Goal: Check status

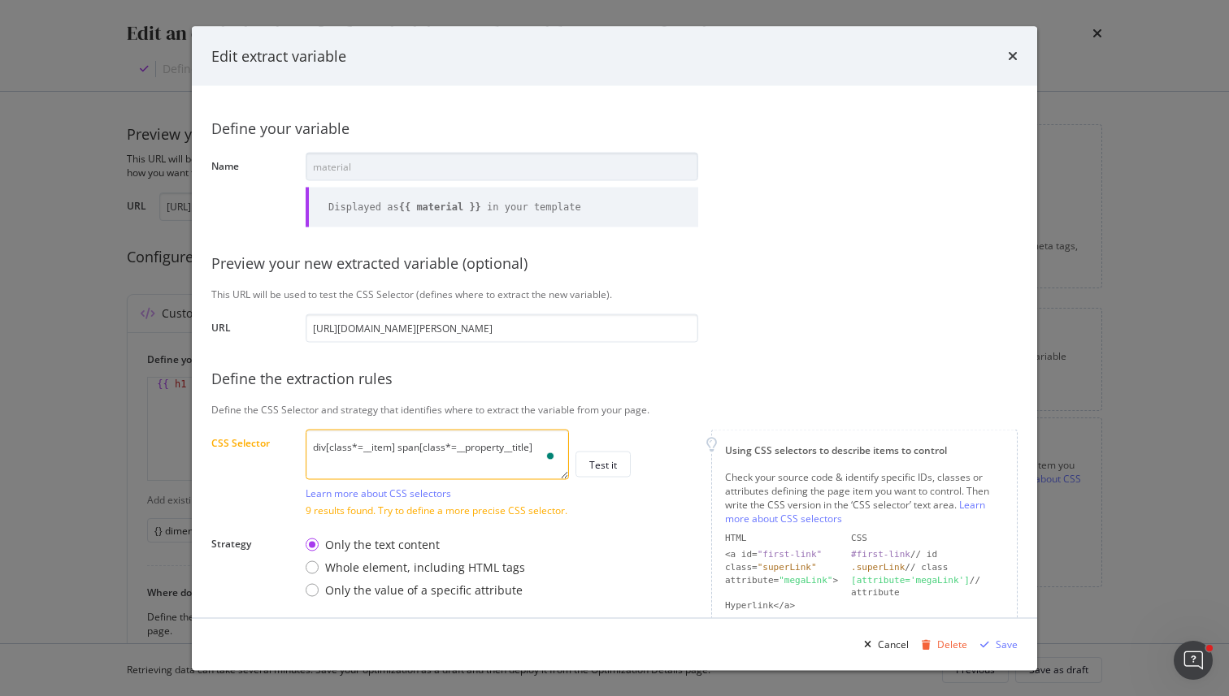
scroll to position [137, 0]
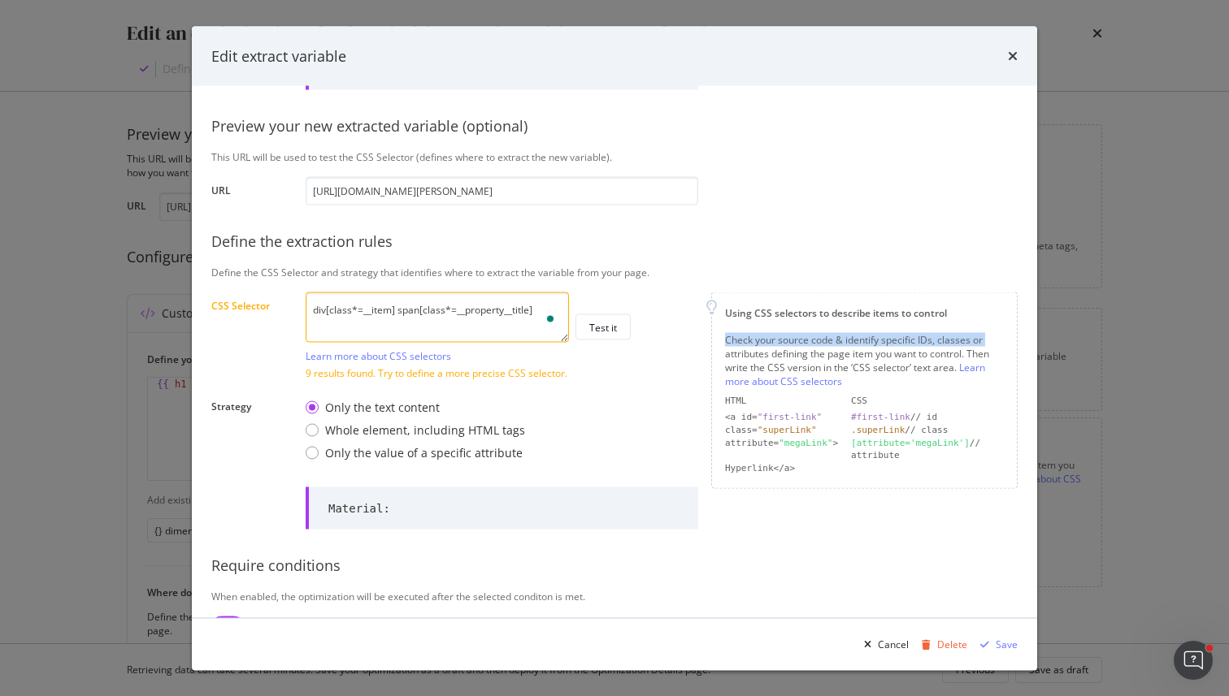
click at [713, 338] on div "Using CSS selectors to describe items to control Check your source code & ident…" at bounding box center [864, 390] width 306 height 197
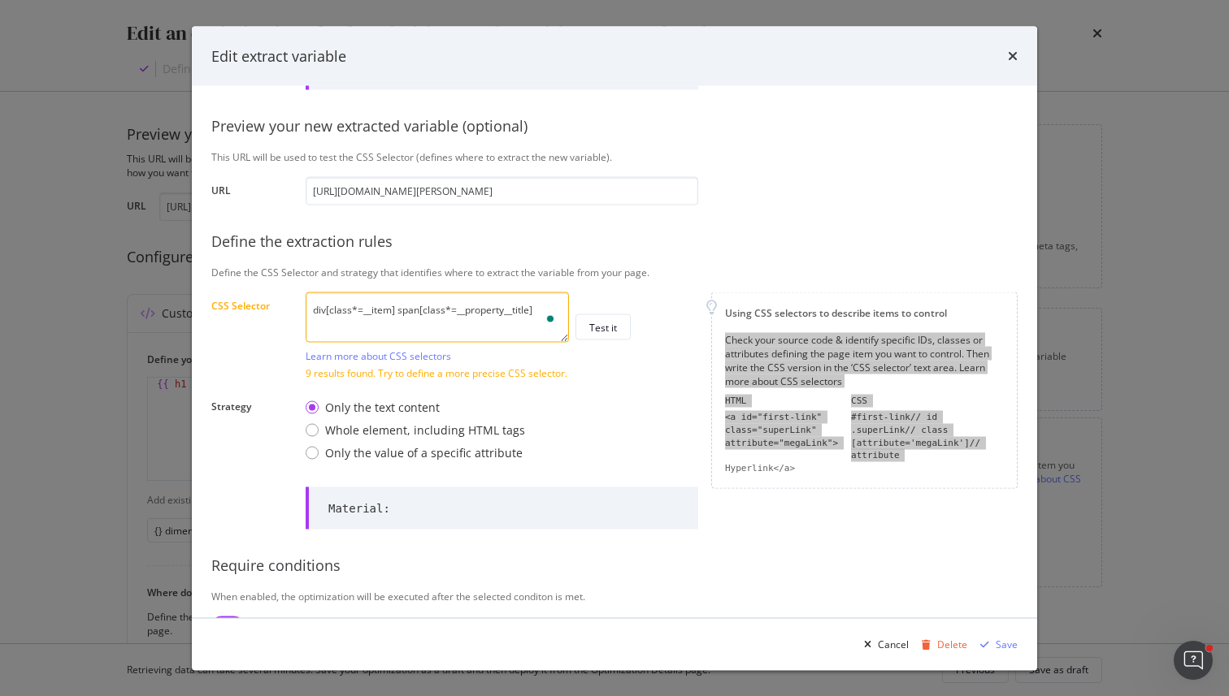
drag, startPoint x: 713, startPoint y: 338, endPoint x: 853, endPoint y: 470, distance: 192.5
click at [859, 478] on div "Using CSS selectors to describe items to control Check your source code & ident…" at bounding box center [864, 390] width 306 height 197
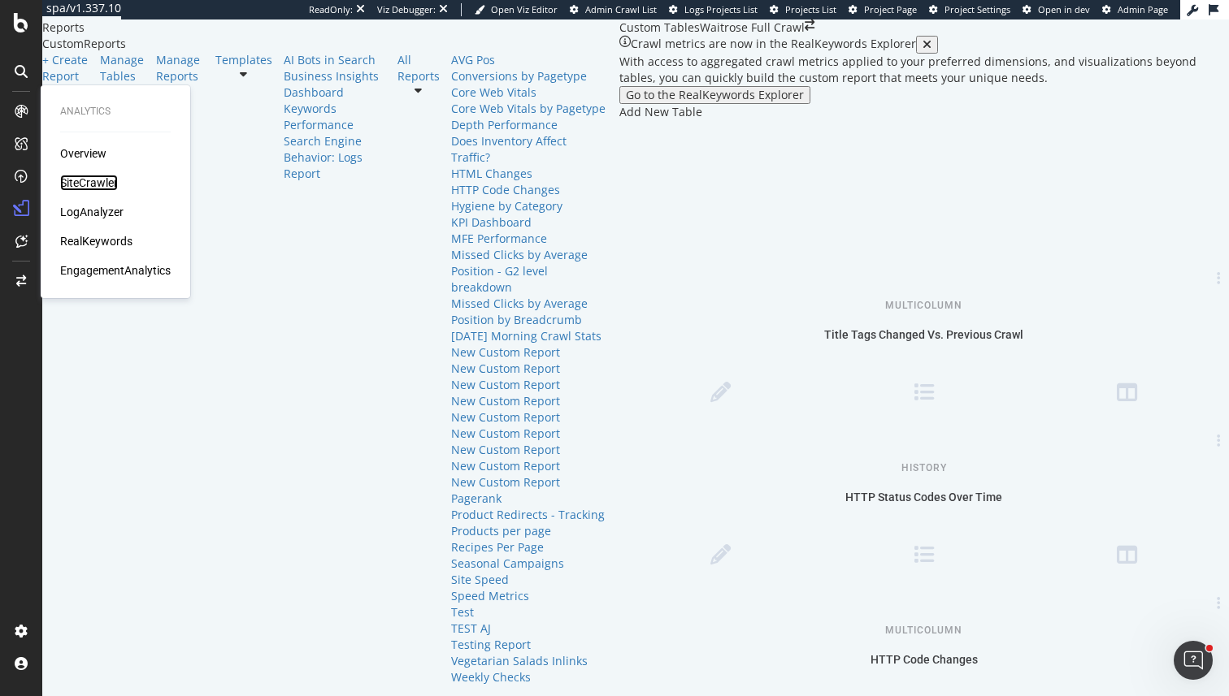
click at [98, 183] on div "SiteCrawler" at bounding box center [89, 183] width 58 height 16
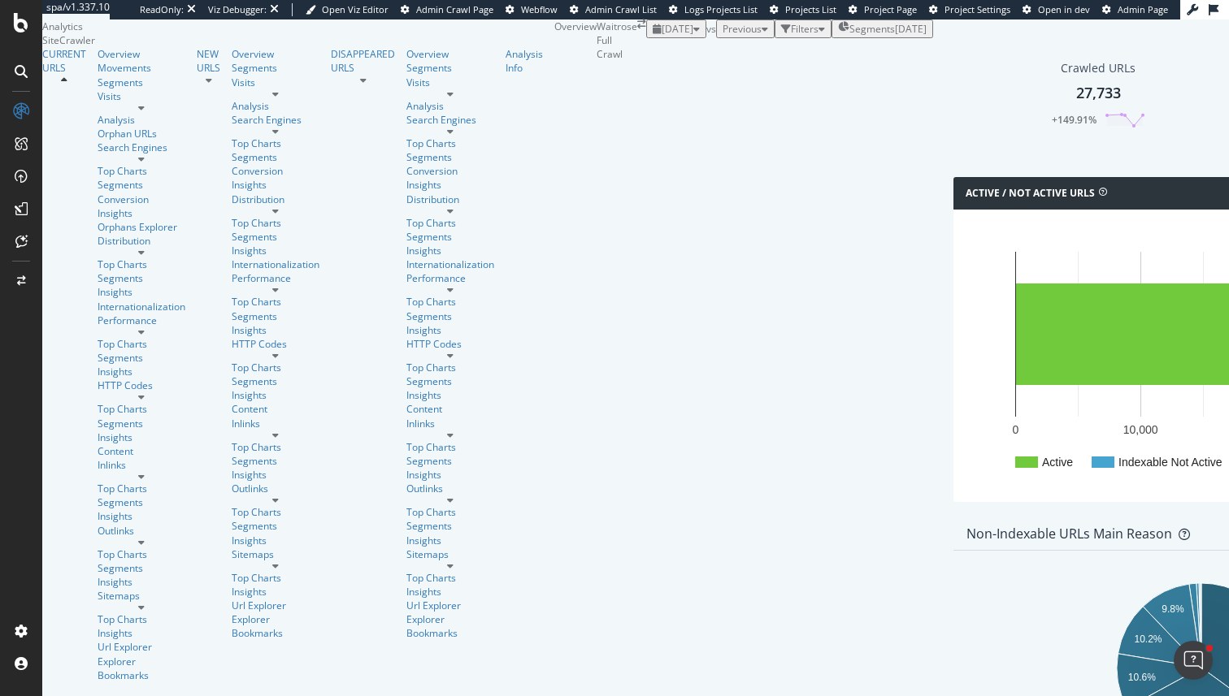
click at [646, 38] on div "2025 Aug. 30th vs Previous Filters Segments 2025-07-29" at bounding box center [789, 29] width 287 height 19
click at [661, 36] on span "2025 Aug. 30th" at bounding box center [677, 29] width 32 height 14
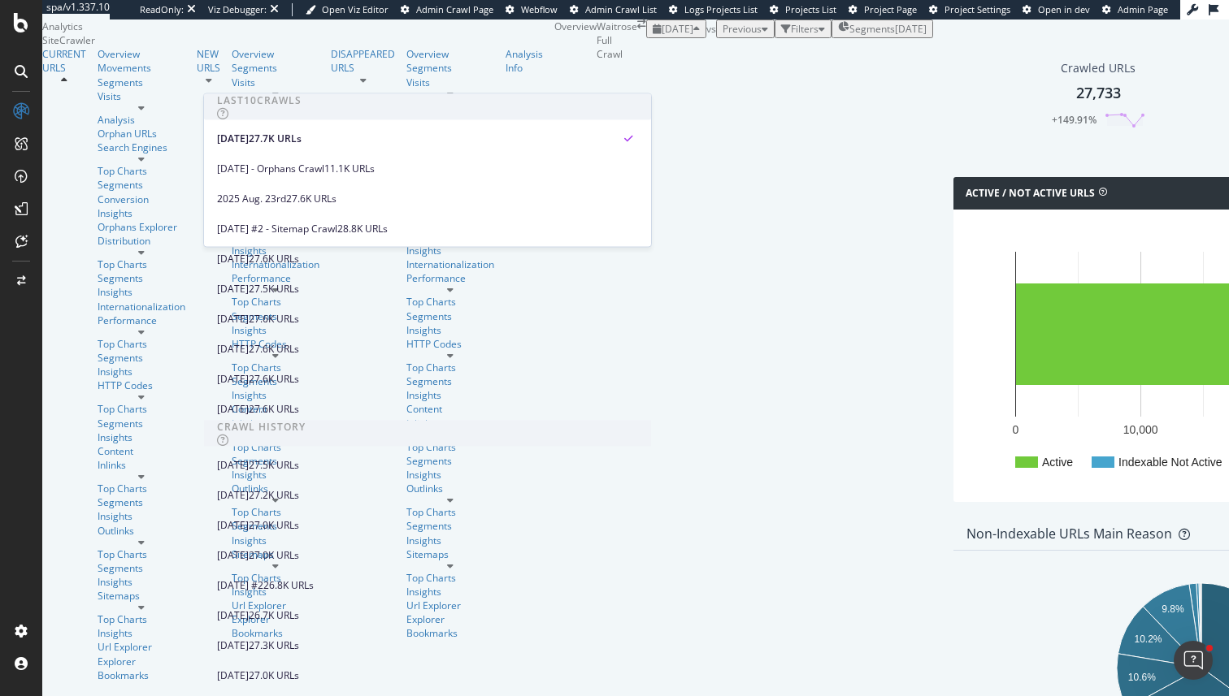
click at [953, 389] on div "Active Indexable Not Active Non-Indexable Not Ac… 0 10,000 20,000 30,000 Active…" at bounding box center [1201, 356] width 496 height 293
